Goal: Information Seeking & Learning: Learn about a topic

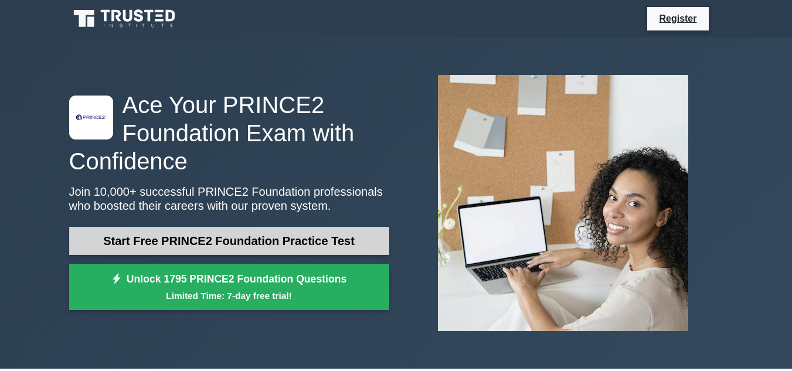
click at [312, 239] on link "Start Free PRINCE2 Foundation Practice Test" at bounding box center [229, 241] width 320 height 28
click at [337, 227] on link "Start Free PRINCE2 Foundation Practice Test" at bounding box center [229, 241] width 320 height 28
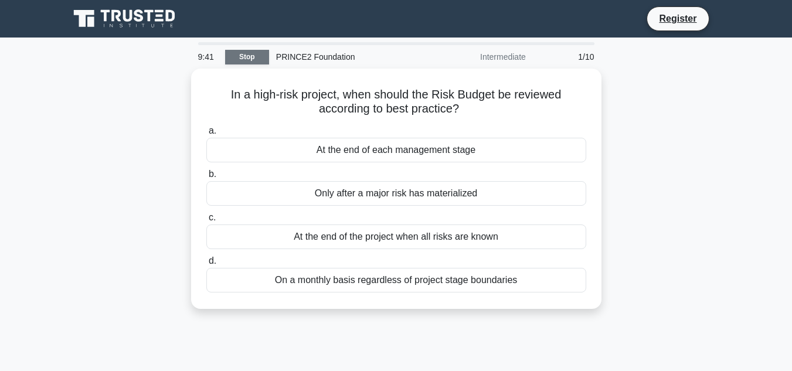
click at [248, 58] on link "Stop" at bounding box center [247, 57] width 44 height 15
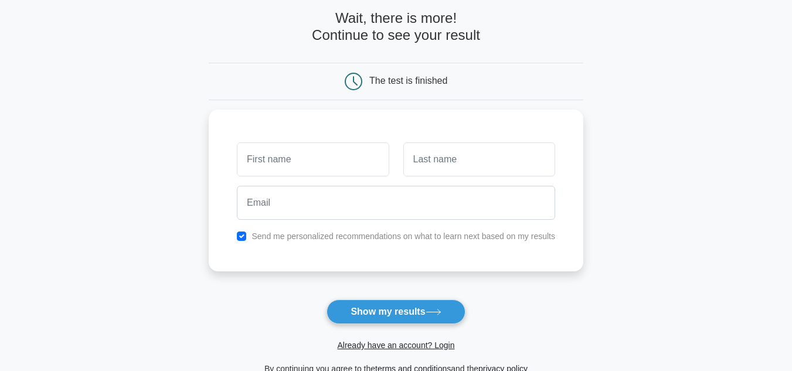
scroll to position [57, 0]
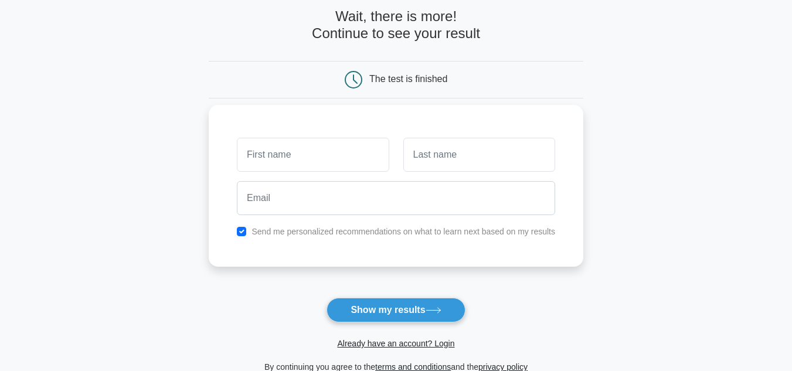
click at [315, 169] on input "text" at bounding box center [313, 155] width 152 height 34
click at [370, 346] on link "Already have an account? Login" at bounding box center [395, 343] width 117 height 9
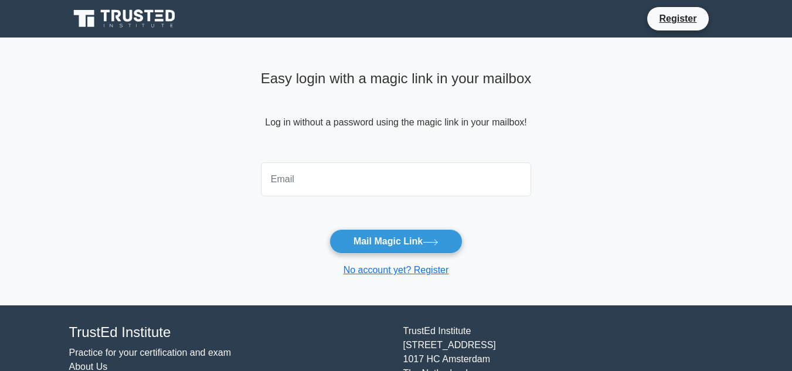
click at [335, 171] on input "email" at bounding box center [396, 179] width 271 height 34
type input "heleniya96@icloud.com"
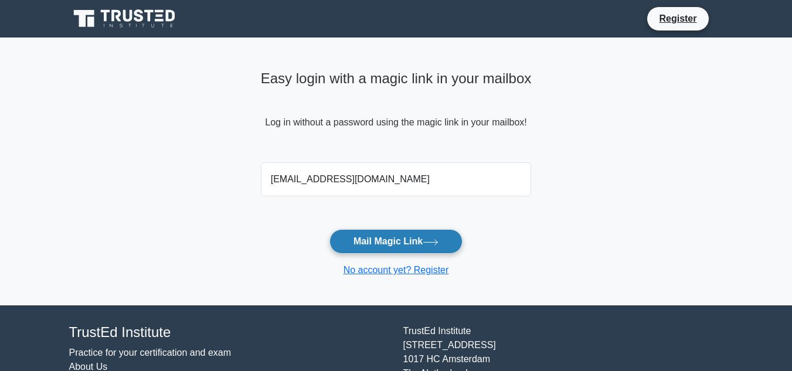
click at [373, 237] on button "Mail Magic Link" at bounding box center [395, 241] width 133 height 25
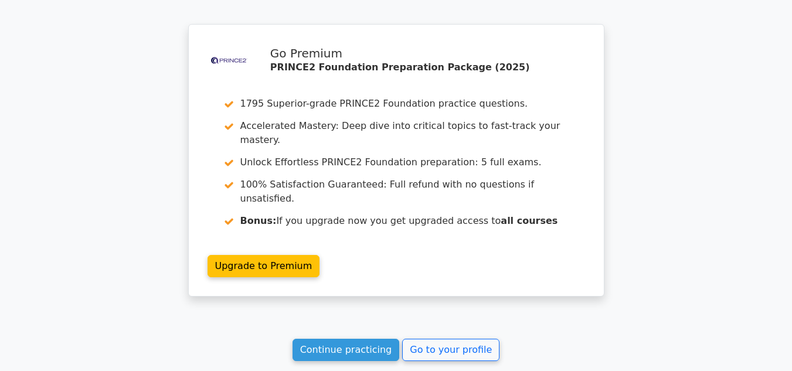
scroll to position [1027, 0]
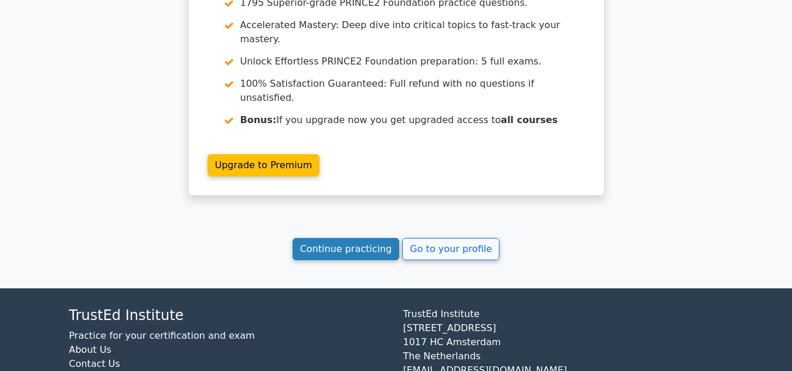
click at [356, 238] on link "Continue practicing" at bounding box center [345, 249] width 107 height 22
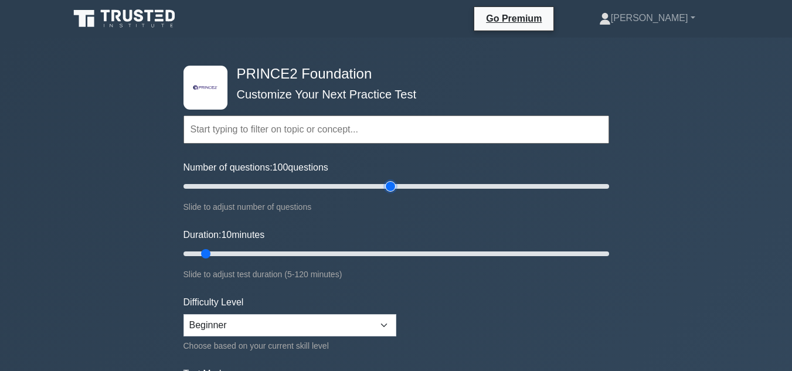
click at [395, 185] on input "Number of questions: 100 questions" at bounding box center [395, 186] width 425 height 14
drag, startPoint x: 389, startPoint y: 188, endPoint x: 306, endPoint y: 184, distance: 83.3
type input "60"
click at [306, 184] on input "Number of questions: 60 questions" at bounding box center [395, 186] width 425 height 14
click at [337, 257] on input "Duration: 45 minutes" at bounding box center [395, 254] width 425 height 14
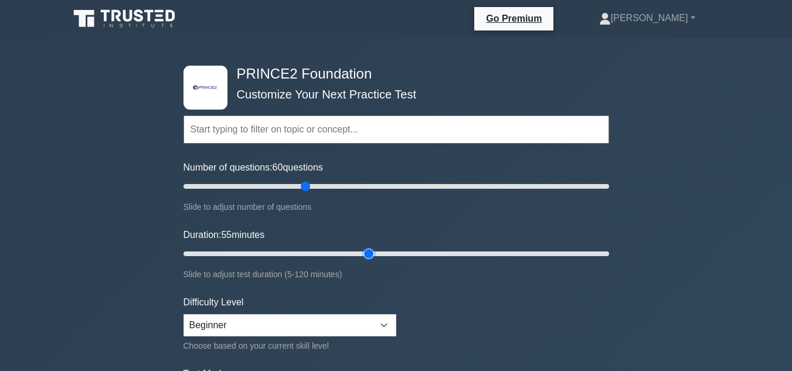
click at [373, 251] on input "Duration: 55 minutes" at bounding box center [395, 254] width 425 height 14
type input "60"
click at [392, 254] on input "Duration: 60 minutes" at bounding box center [395, 254] width 425 height 14
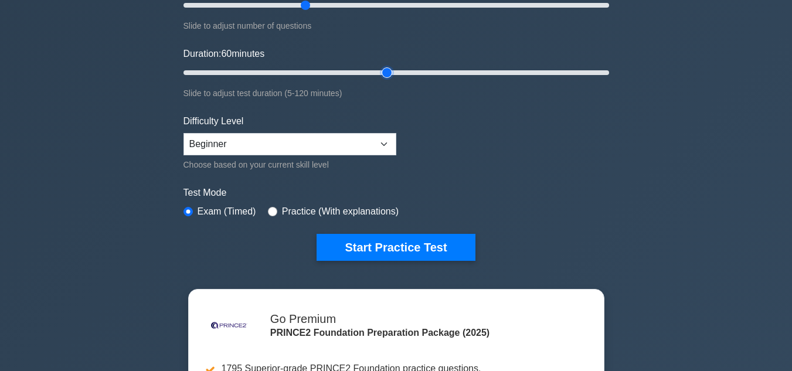
scroll to position [186, 0]
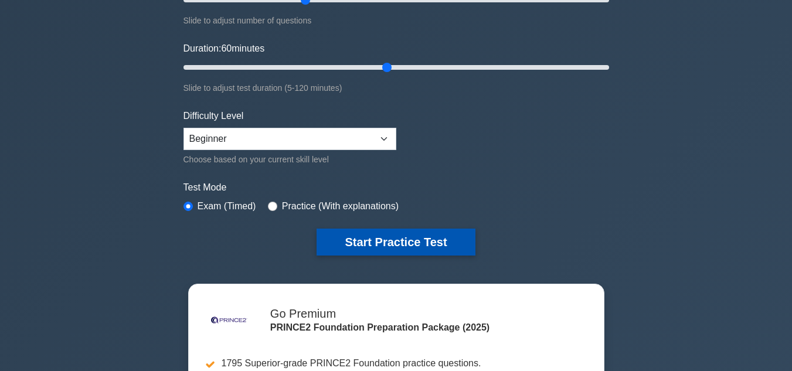
click at [404, 239] on button "Start Practice Test" at bounding box center [395, 242] width 158 height 27
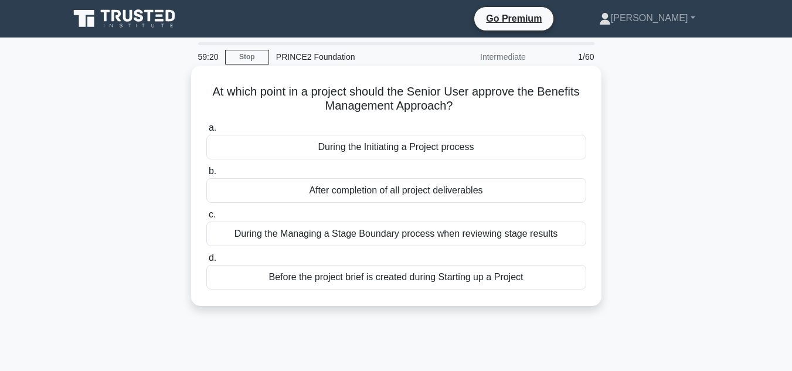
click at [410, 278] on div "Before the project brief is created during Starting up a Project" at bounding box center [396, 277] width 380 height 25
click at [206, 262] on input "d. Before the project brief is created during Starting up a Project" at bounding box center [206, 258] width 0 height 8
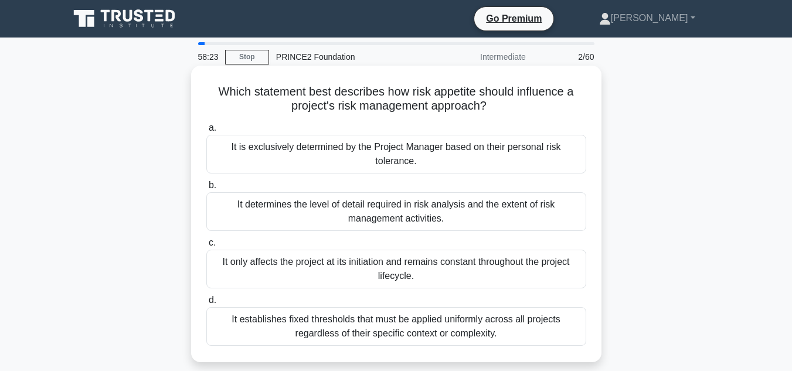
click at [506, 209] on div "It determines the level of detail required in risk analysis and the extent of r…" at bounding box center [396, 211] width 380 height 39
click at [206, 189] on input "b. It determines the level of detail required in risk analysis and the extent o…" at bounding box center [206, 186] width 0 height 8
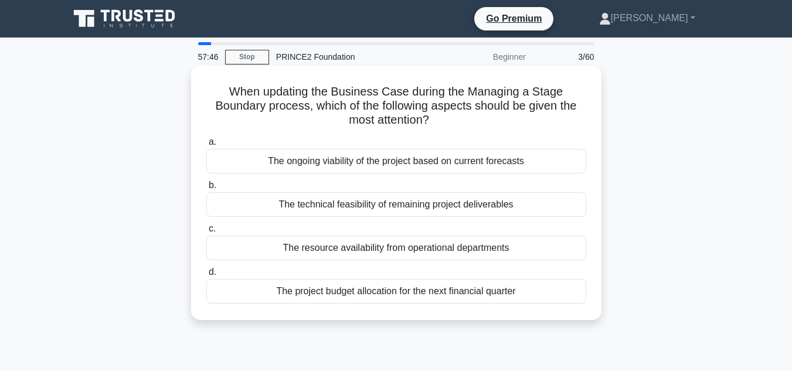
click at [483, 162] on div "The ongoing viability of the project based on current forecasts" at bounding box center [396, 161] width 380 height 25
click at [206, 146] on input "a. The ongoing viability of the project based on current forecasts" at bounding box center [206, 142] width 0 height 8
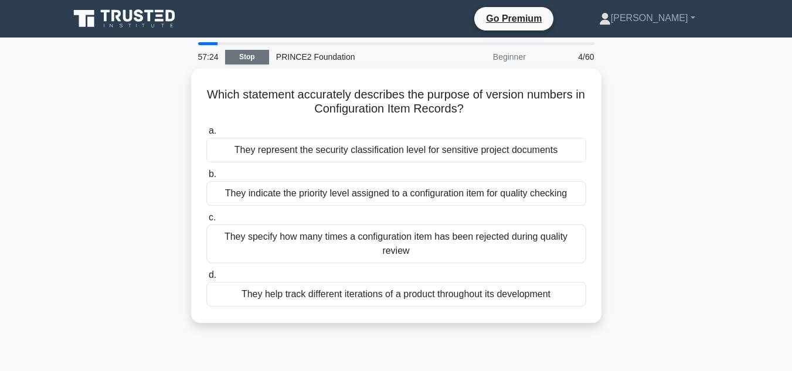
click at [236, 63] on link "Stop" at bounding box center [247, 57] width 44 height 15
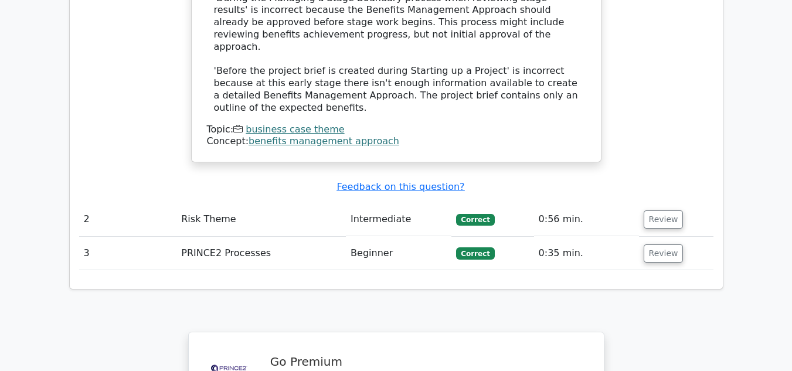
scroll to position [1370, 0]
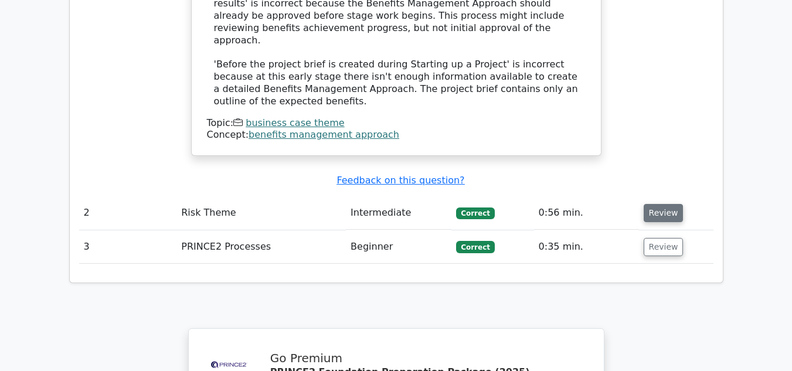
click at [663, 204] on button "Review" at bounding box center [663, 213] width 40 height 18
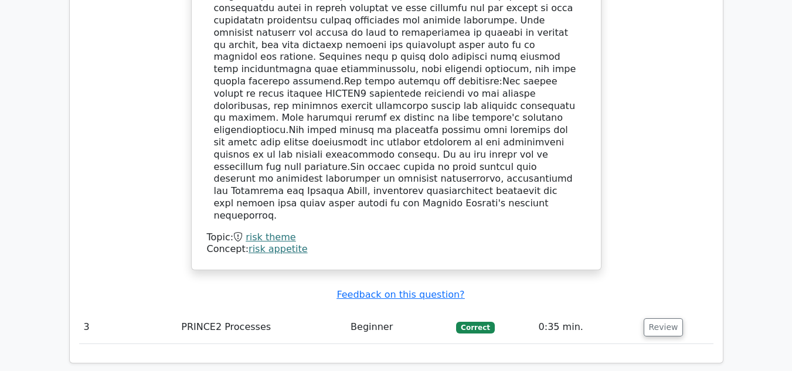
scroll to position [1914, 0]
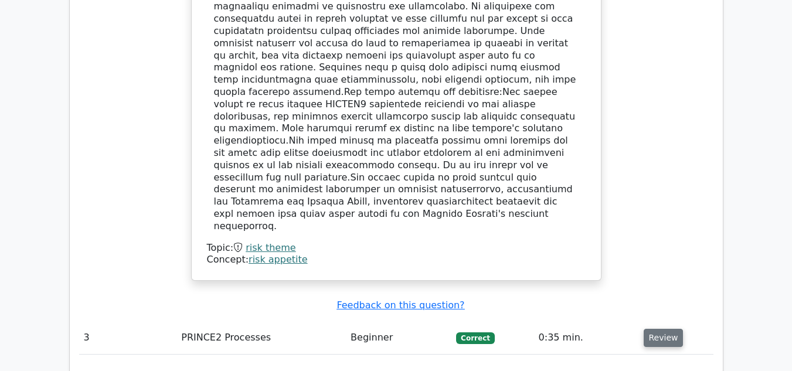
click at [658, 329] on button "Review" at bounding box center [663, 338] width 40 height 18
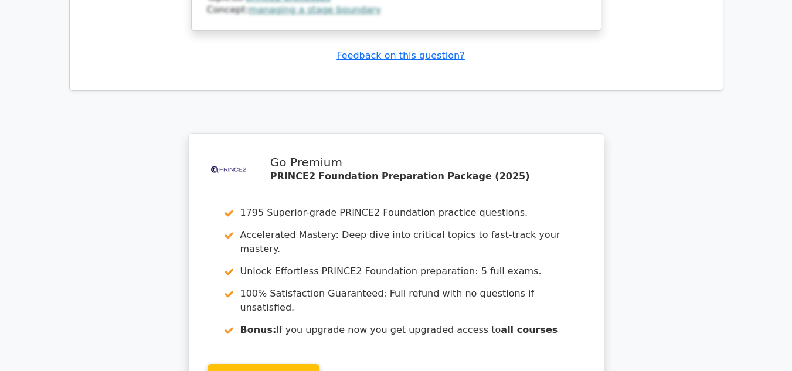
scroll to position [2788, 0]
